Goal: Information Seeking & Learning: Learn about a topic

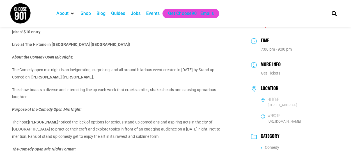
scroll to position [44, 0]
click at [151, 100] on p "The show boasts a diverse and interesting line up each week that cracks smiles,…" at bounding box center [119, 93] width 215 height 14
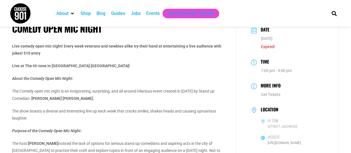
scroll to position [0, 0]
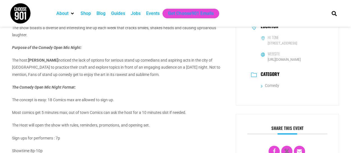
scroll to position [107, 0]
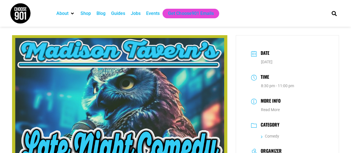
scroll to position [48, 0]
